Goal: Task Accomplishment & Management: Manage account settings

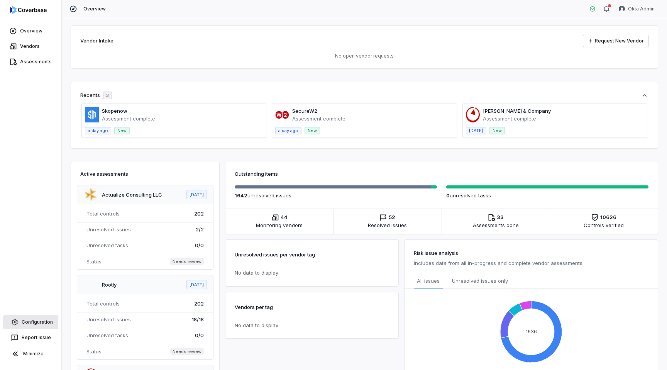
click at [34, 324] on link "Configuration" at bounding box center [30, 322] width 55 height 14
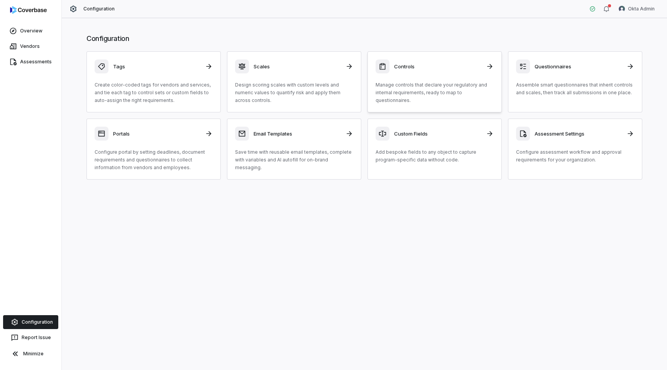
click at [449, 94] on p "Manage controls that declare your regulatory and internal requirements, ready t…" at bounding box center [435, 92] width 118 height 23
click at [578, 127] on div "Assessment Settings" at bounding box center [575, 134] width 118 height 14
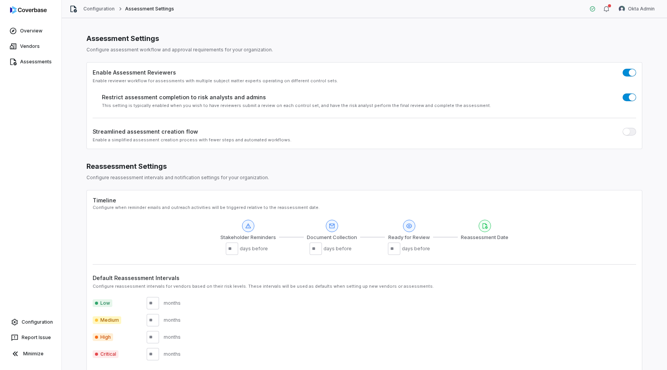
click at [626, 70] on button "button" at bounding box center [630, 73] width 14 height 8
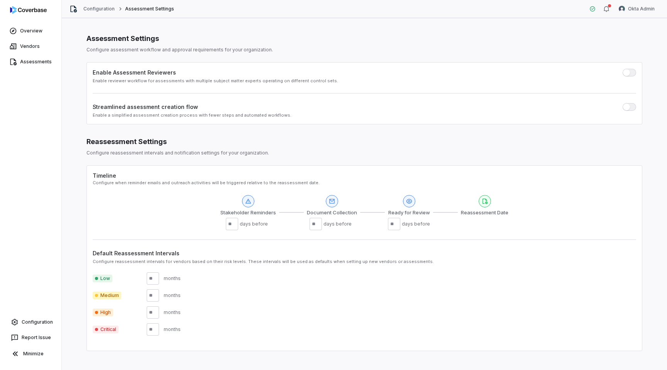
click at [627, 71] on span "button" at bounding box center [626, 72] width 7 height 7
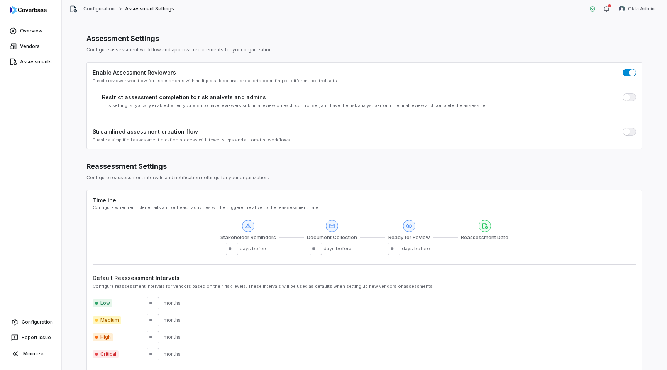
click at [629, 72] on button "button" at bounding box center [630, 73] width 14 height 8
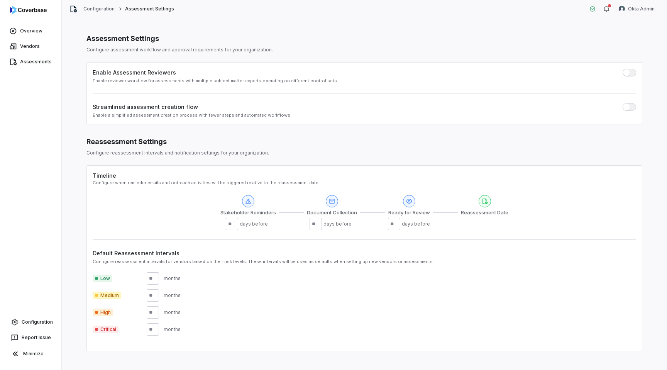
click at [630, 71] on button "button" at bounding box center [630, 73] width 14 height 8
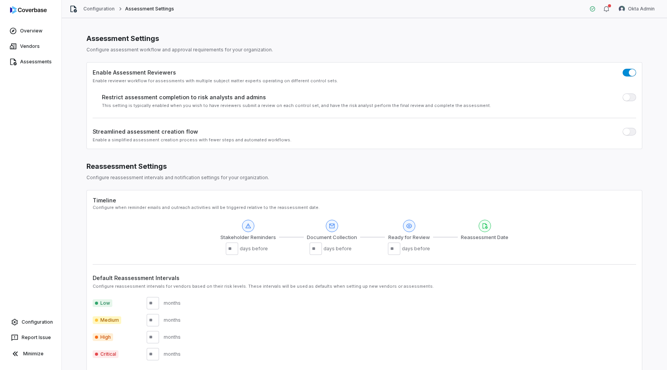
click at [628, 99] on span "button" at bounding box center [626, 97] width 7 height 7
click at [637, 8] on html "Overview Vendors Assessments Configuration Report Issue Minimize Configuration …" at bounding box center [333, 185] width 667 height 370
click at [619, 67] on div "Log out" at bounding box center [626, 71] width 59 height 12
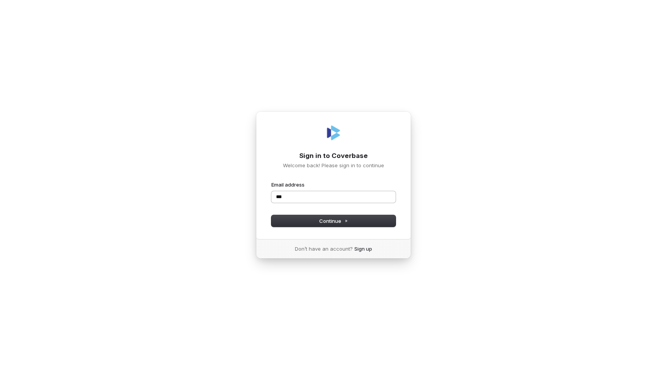
type input "****"
click at [390, 193] on input "Email address" at bounding box center [333, 197] width 124 height 12
click at [0, 369] on com-1password-button at bounding box center [0, 370] width 0 height 0
type input "**********"
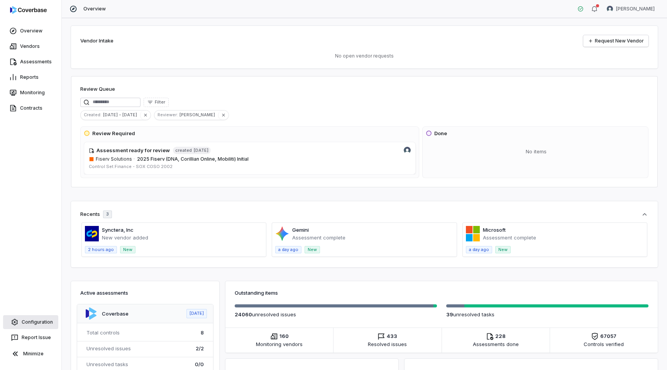
click at [35, 318] on link "Configuration" at bounding box center [30, 322] width 55 height 14
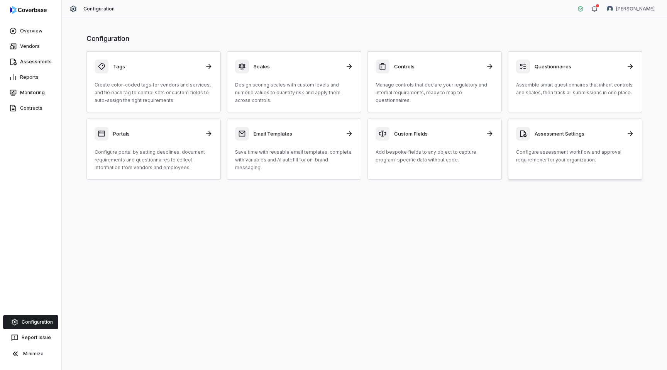
click at [563, 146] on div "Assessment Settings Configure assessment workflow and approval requirements for…" at bounding box center [575, 145] width 118 height 37
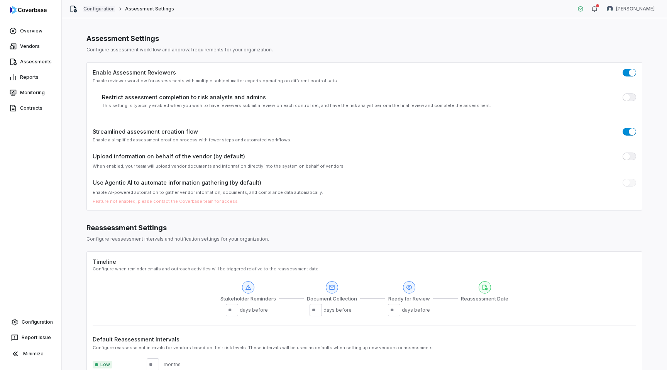
click at [109, 11] on link "Configuration" at bounding box center [99, 9] width 32 height 6
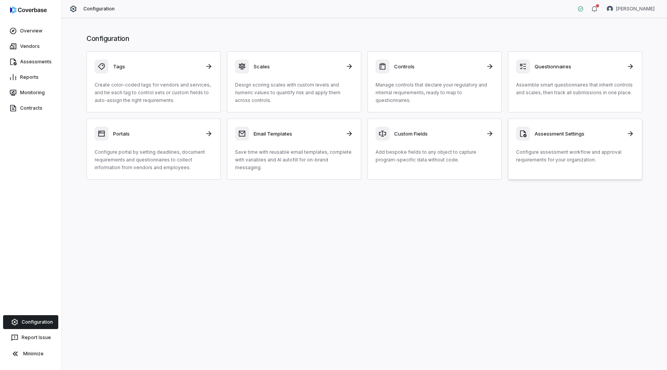
click at [553, 138] on div "Assessment Settings" at bounding box center [575, 134] width 118 height 14
